Goal: Task Accomplishment & Management: Manage account settings

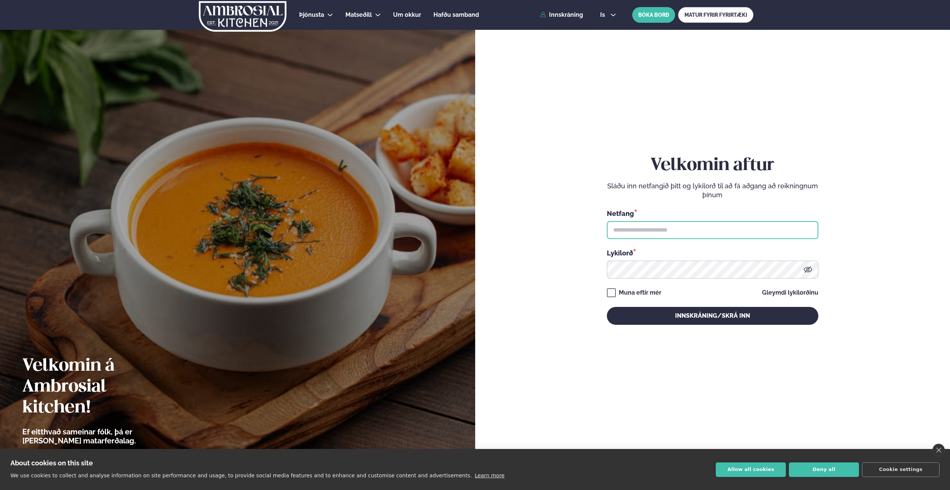
click at [624, 228] on input "text" at bounding box center [713, 230] width 212 height 18
type input "**********"
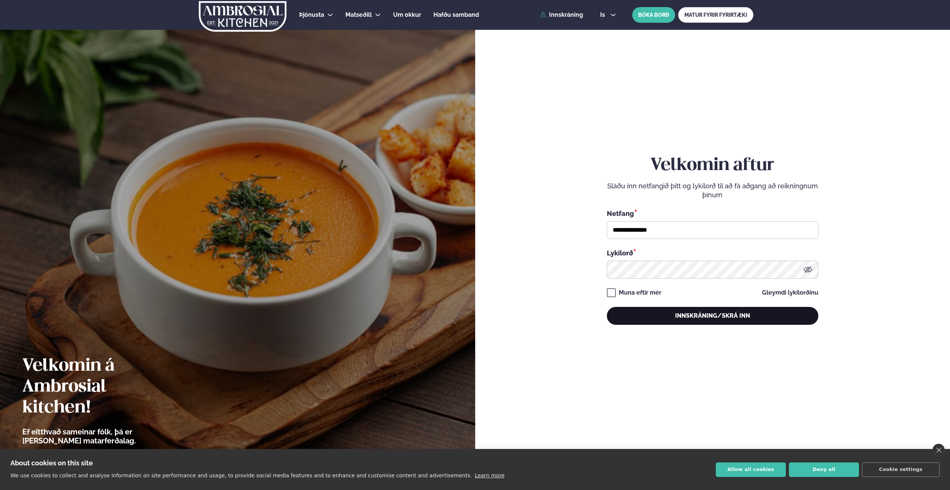
click at [658, 316] on button "Innskráning/Skrá inn" at bounding box center [713, 316] width 212 height 18
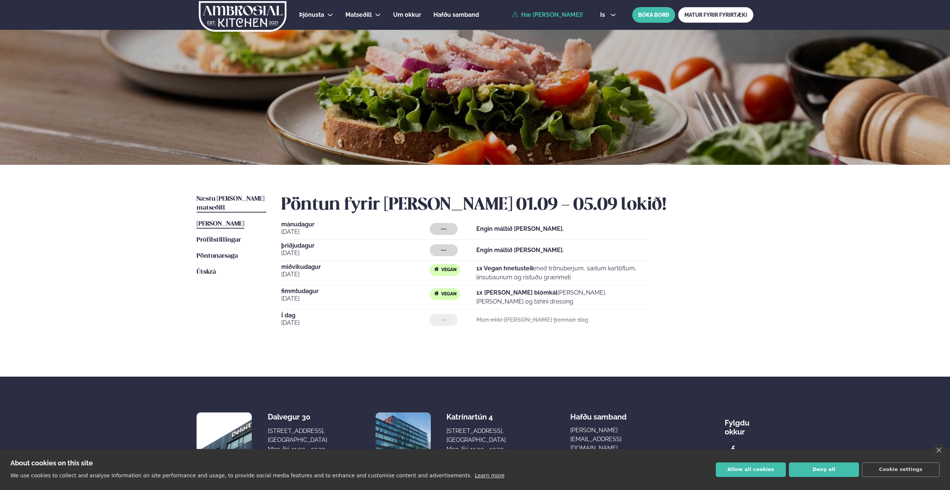
click at [231, 199] on span "Næstu [PERSON_NAME] matseðill" at bounding box center [231, 203] width 68 height 15
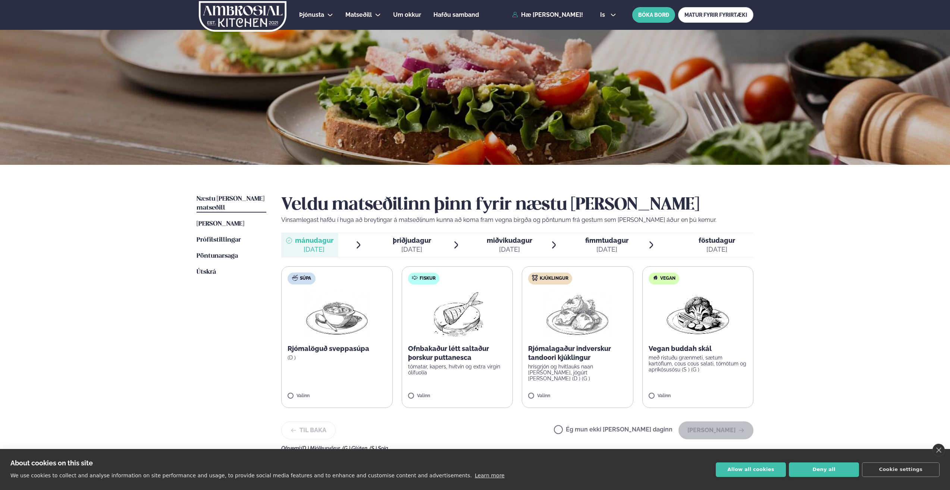
click at [516, 245] on div "[DATE]" at bounding box center [510, 249] width 46 height 9
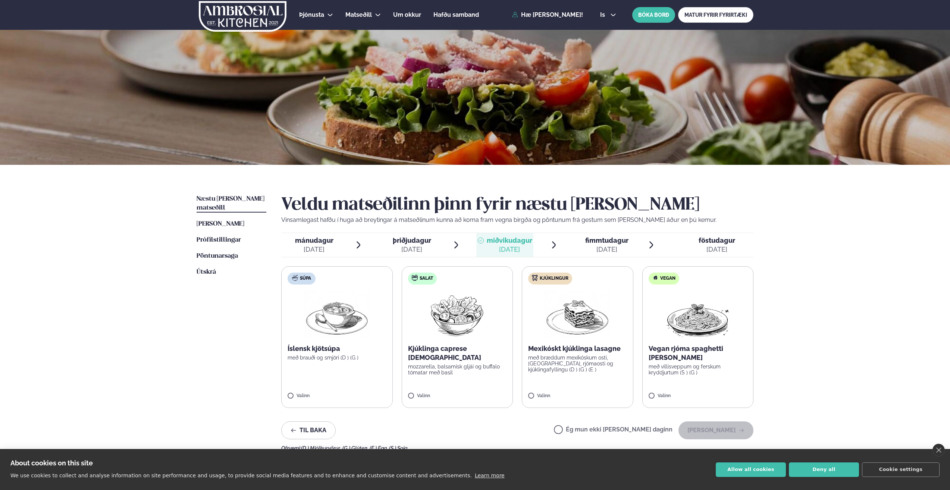
click at [795, 338] on div "Þjónusta Hádegismatur fyrir fyrirtæki Fyrirtækja veitingar Einkapartý Matseðill…" at bounding box center [475, 316] width 950 height 632
click at [715, 432] on button "[PERSON_NAME]" at bounding box center [716, 431] width 75 height 18
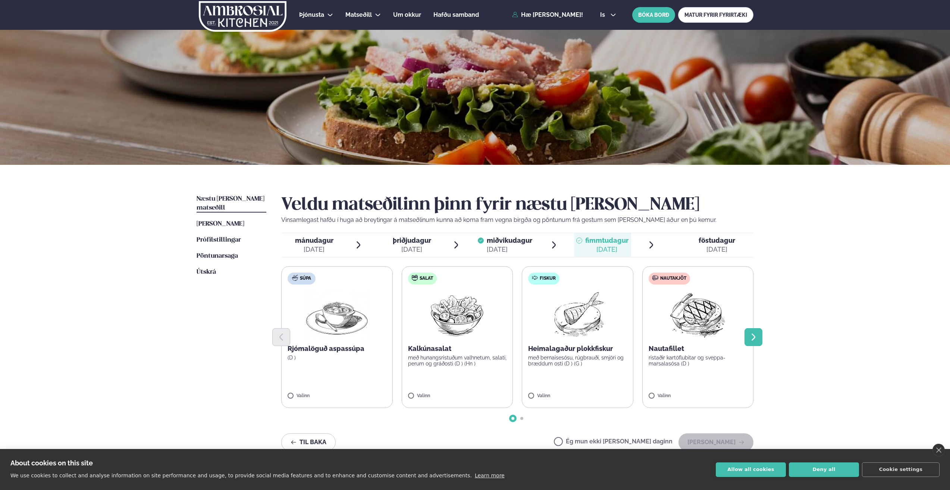
click at [757, 339] on icon "Next slide" at bounding box center [753, 337] width 9 height 9
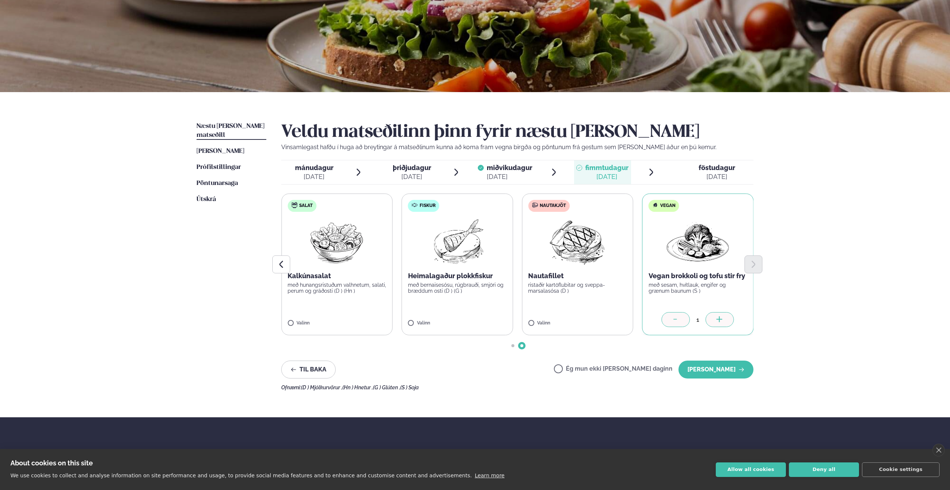
scroll to position [75, 0]
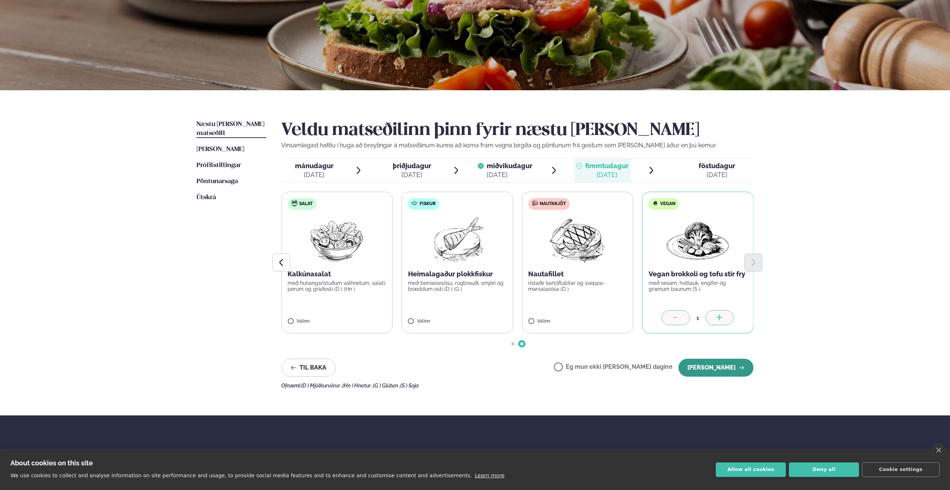
click at [722, 367] on button "[PERSON_NAME]" at bounding box center [716, 368] width 75 height 18
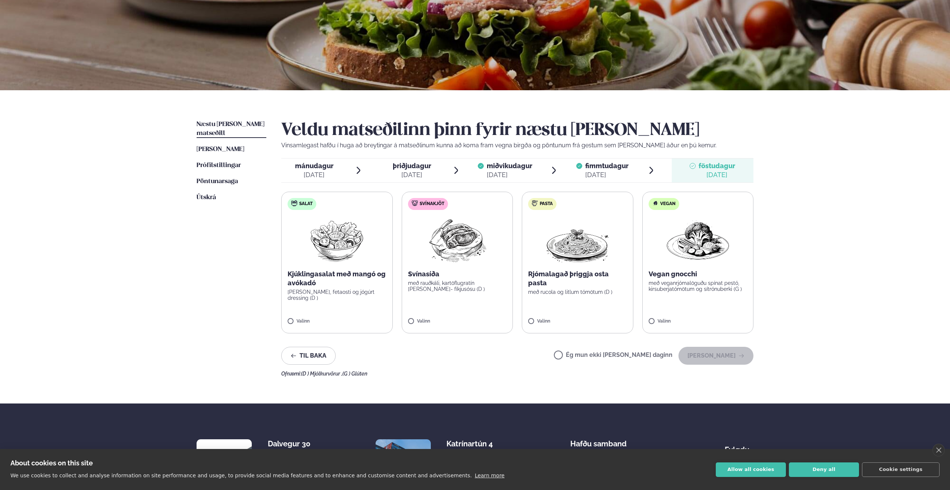
click at [639, 353] on label "Ég mun ekki [PERSON_NAME] daginn" at bounding box center [613, 356] width 119 height 8
click at [718, 360] on button "[PERSON_NAME]" at bounding box center [716, 356] width 75 height 18
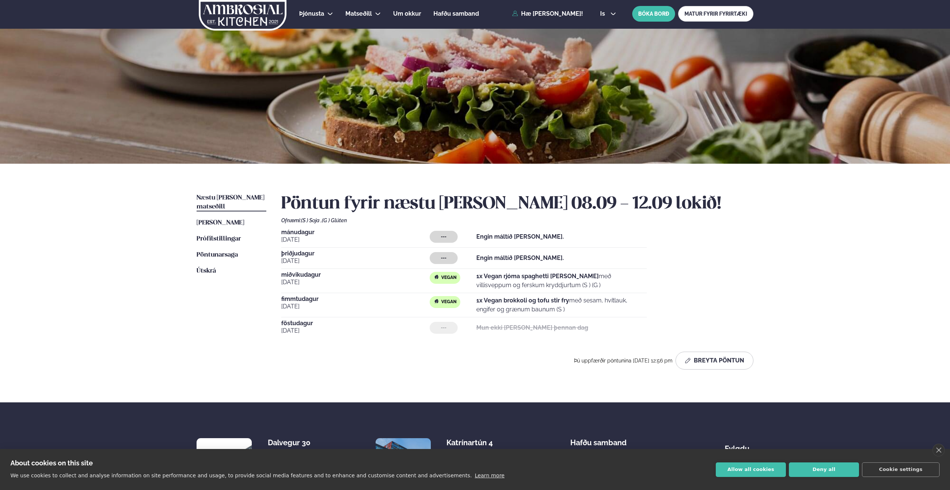
scroll to position [0, 0]
